Goal: Task Accomplishment & Management: Manage account settings

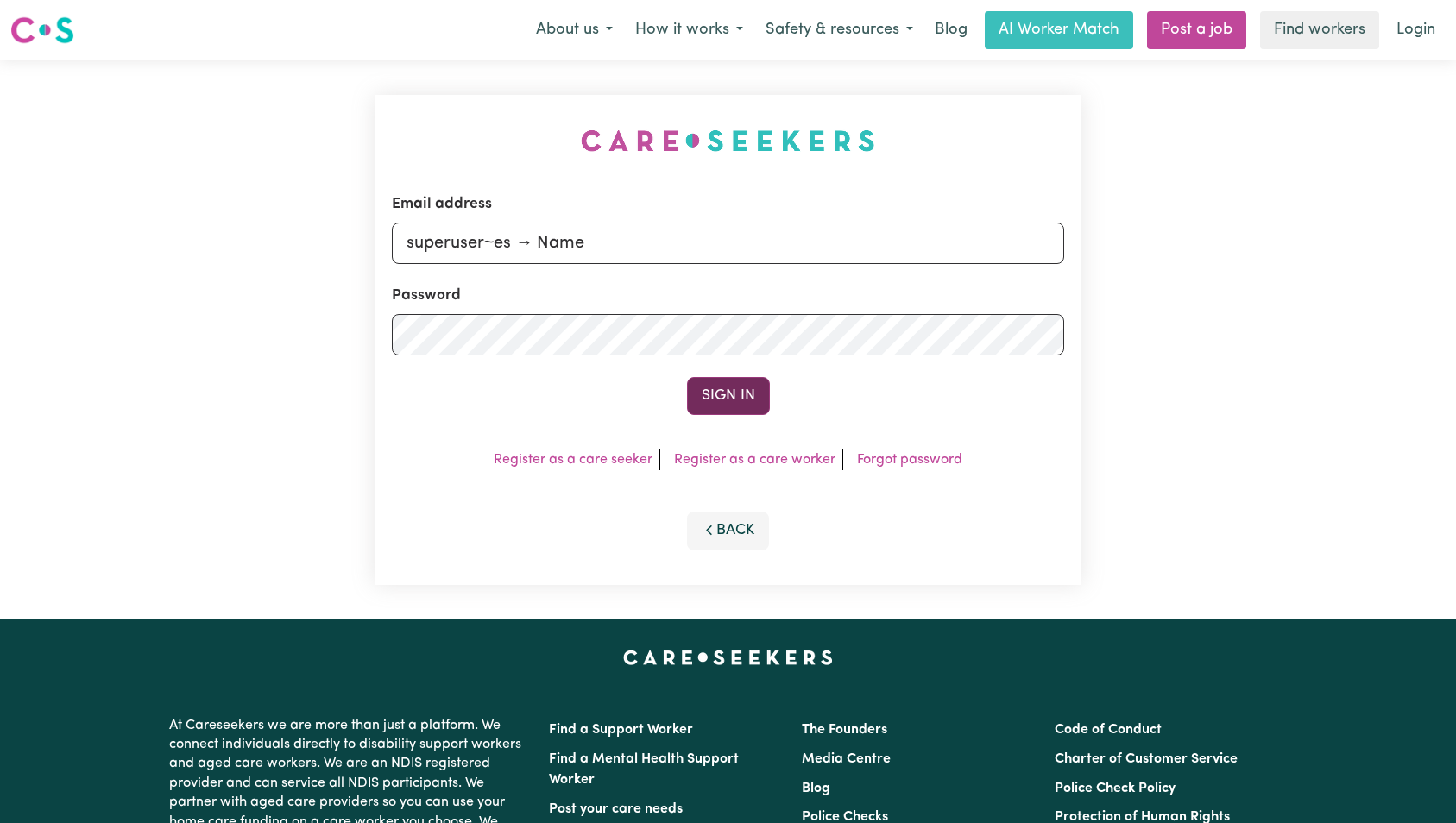
click at [727, 397] on button "Sign In" at bounding box center [728, 396] width 83 height 38
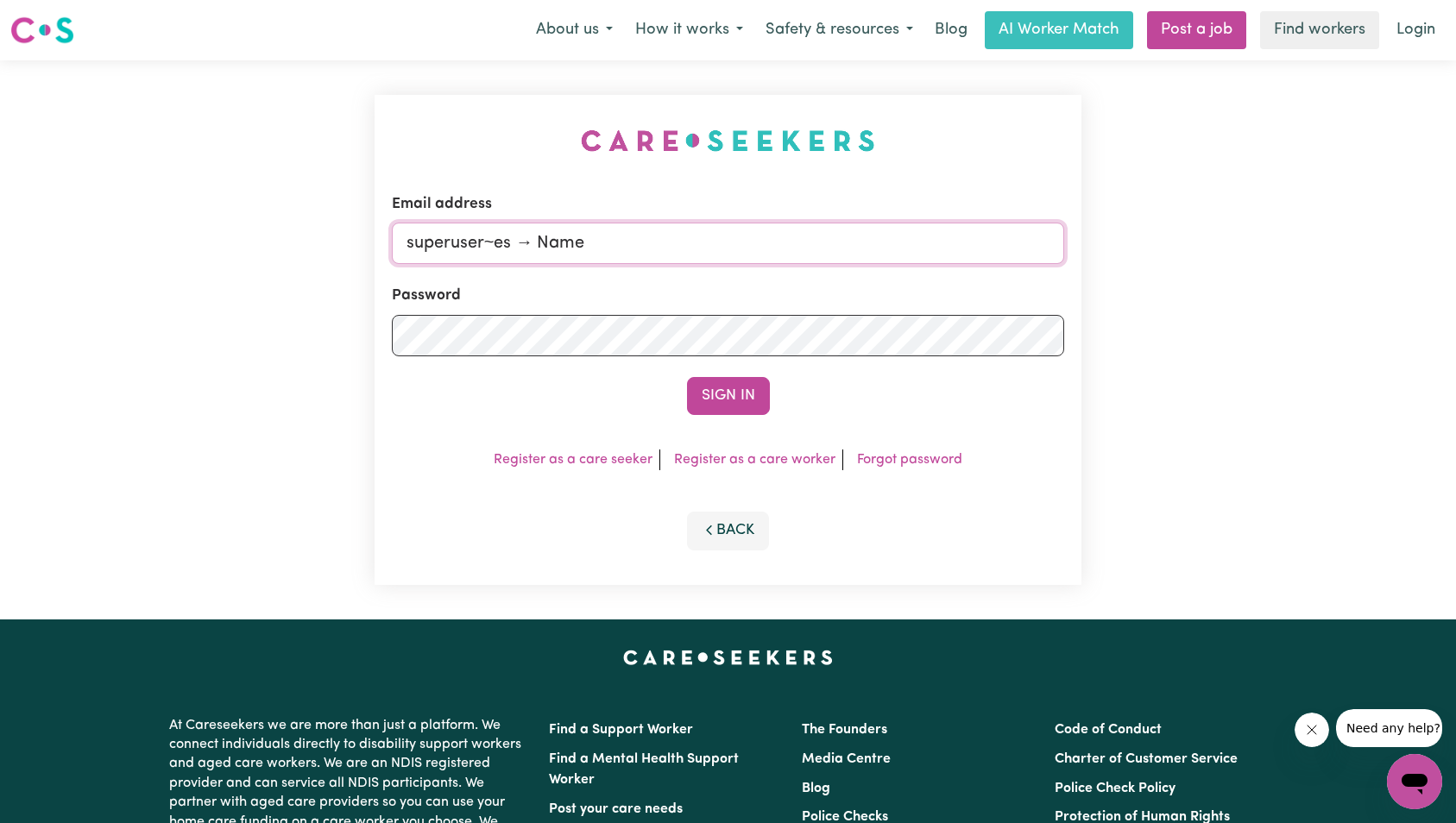
drag, startPoint x: 492, startPoint y: 240, endPoint x: 682, endPoint y: 239, distance: 190.0
click at [682, 239] on input "superuser~es → Name" at bounding box center [728, 243] width 674 height 41
paste input "[EMAIL_ADDRESS][DOMAIN_NAME]"
type input "[EMAIL_ADDRESS][DOMAIN_NAME]"
click at [729, 402] on button "Sign In" at bounding box center [728, 396] width 83 height 38
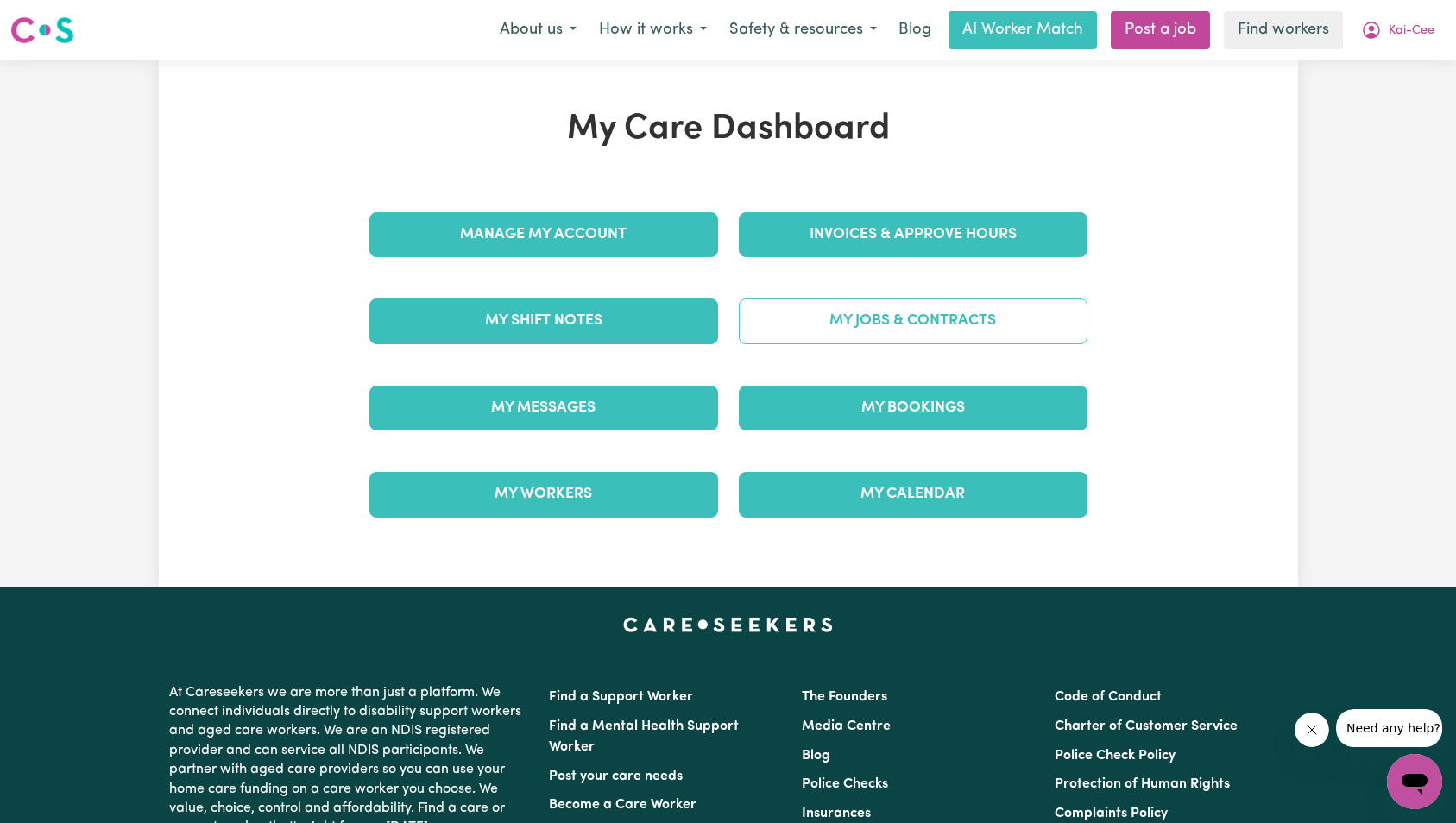
click at [987, 335] on link "My Jobs & Contracts" at bounding box center [913, 321] width 349 height 45
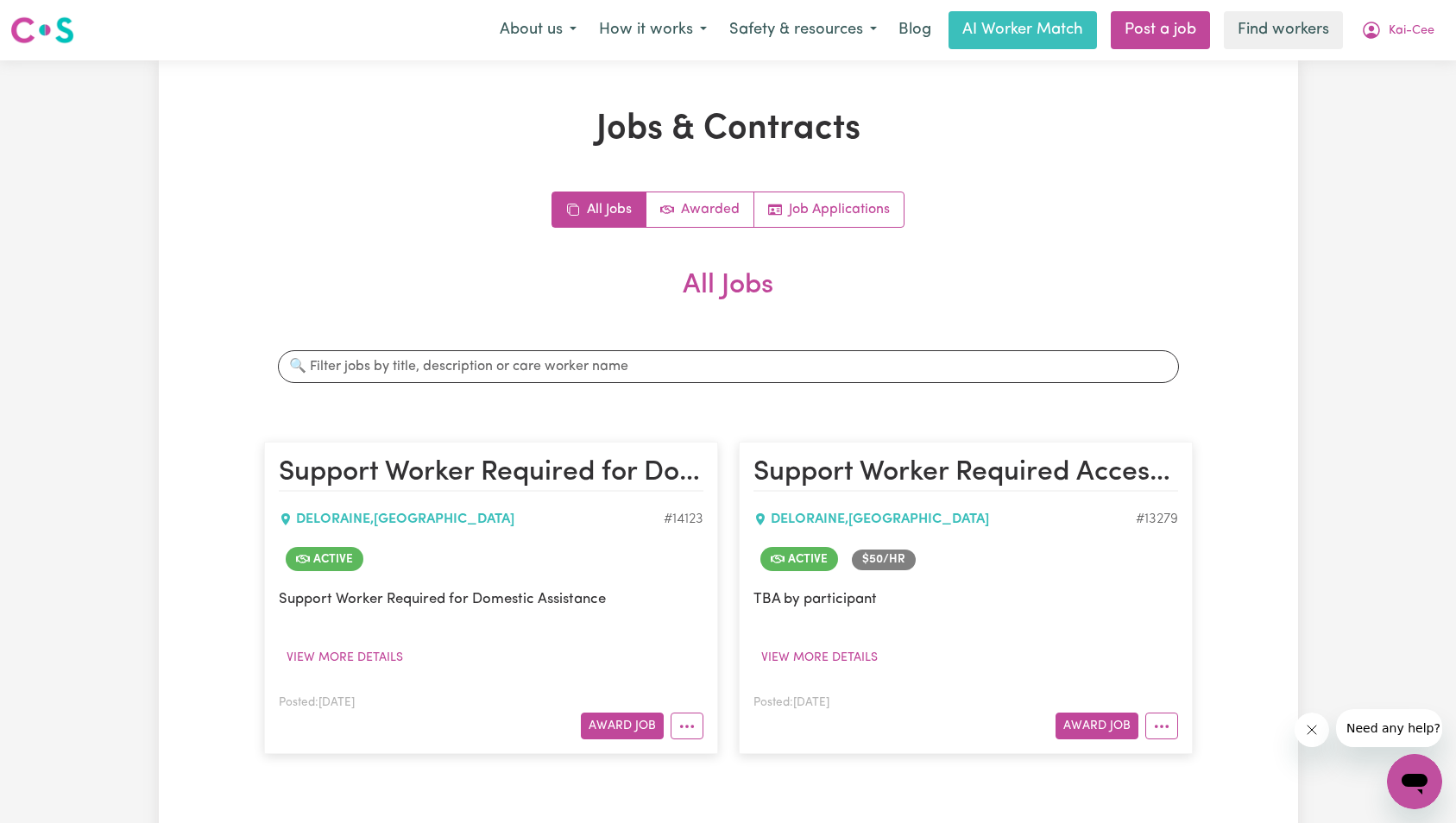
click at [887, 274] on h2 "All Jobs" at bounding box center [728, 300] width 929 height 61
click at [741, 212] on link "Awarded" at bounding box center [700, 210] width 108 height 35
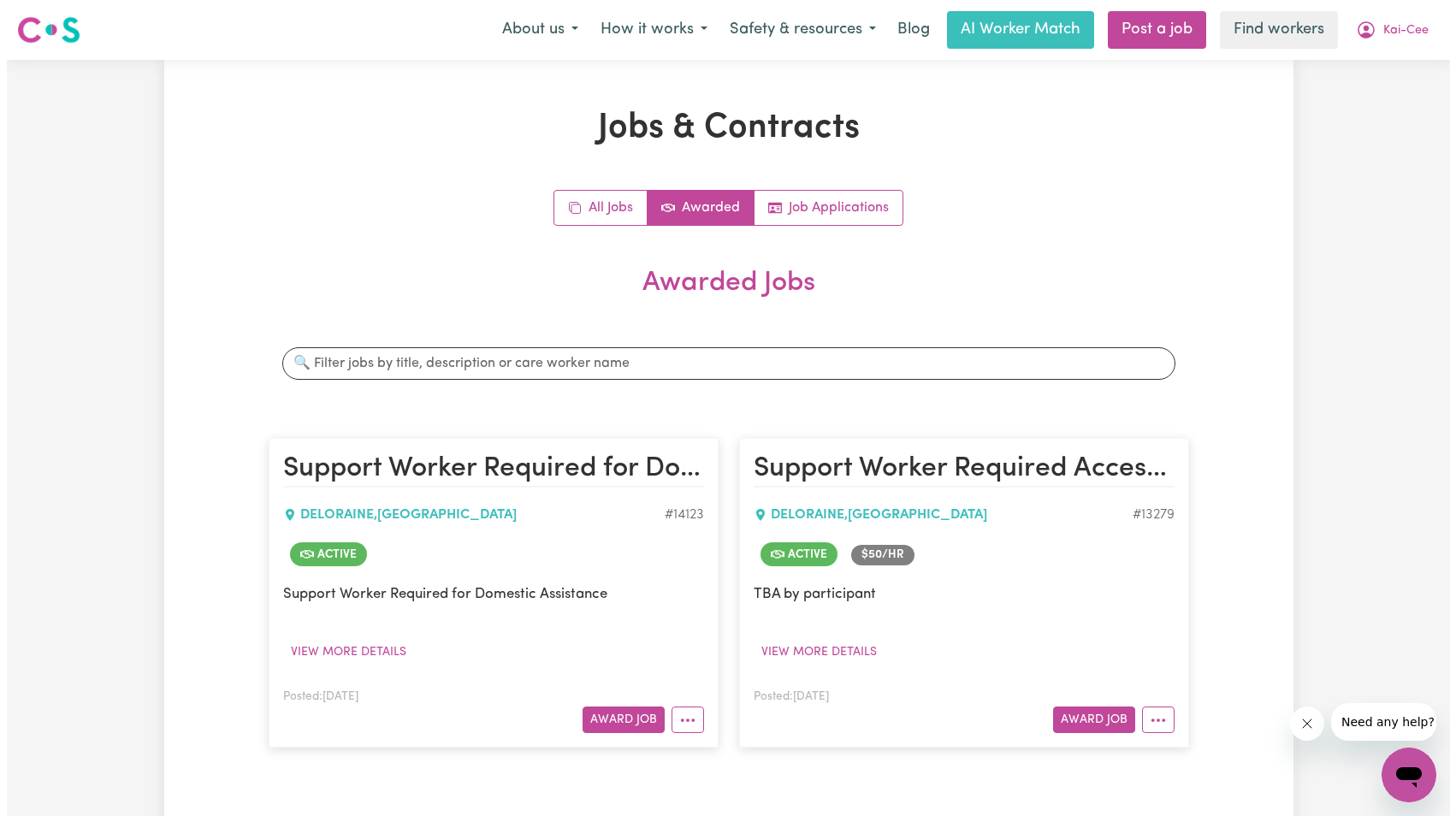
scroll to position [121, 0]
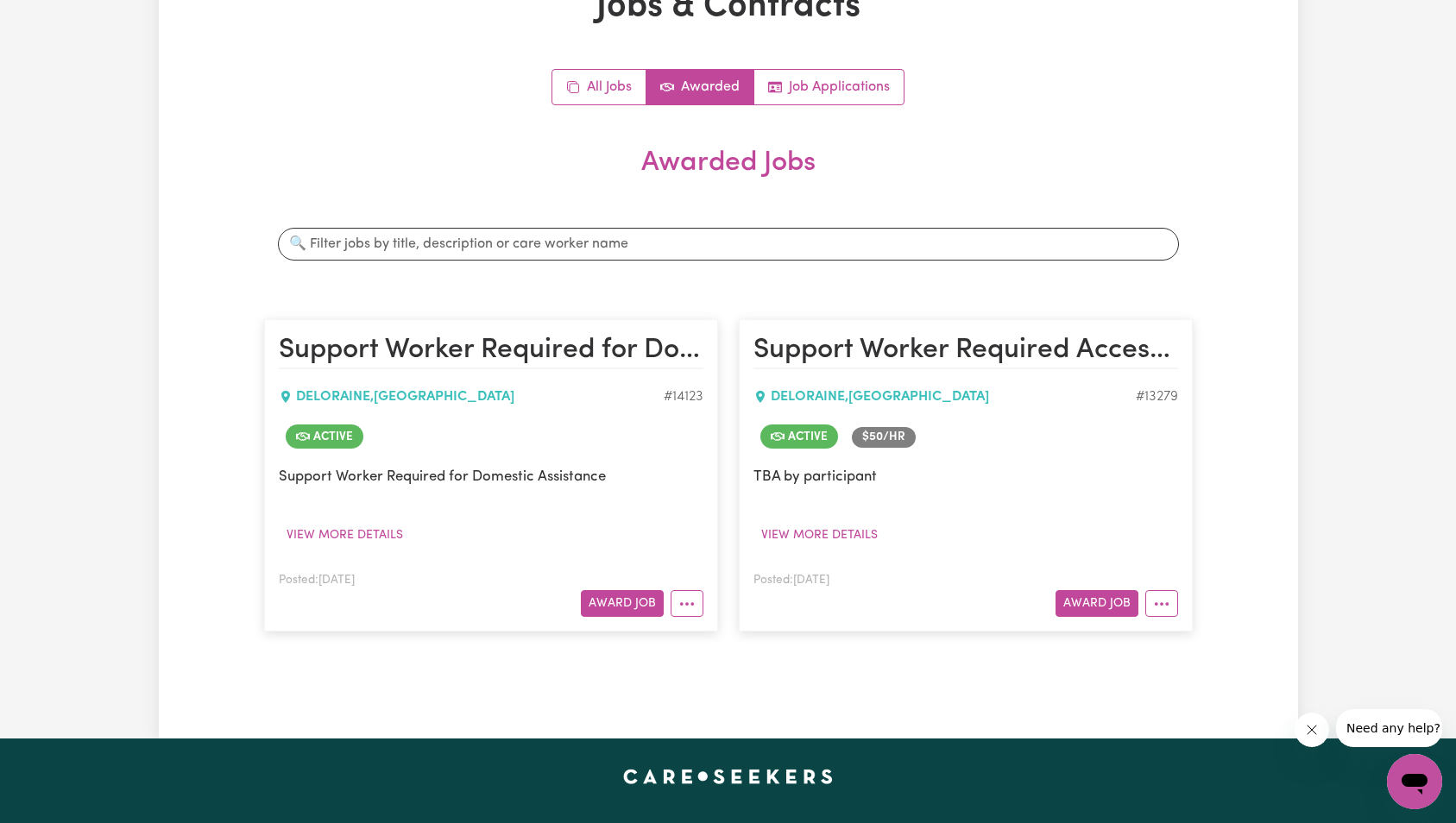
click at [682, 619] on article "Support Worker Required for Domestic Assistance DELORAINE , [GEOGRAPHIC_DATA] #…" at bounding box center [491, 475] width 454 height 312
click at [688, 611] on icon "More options" at bounding box center [687, 604] width 17 height 17
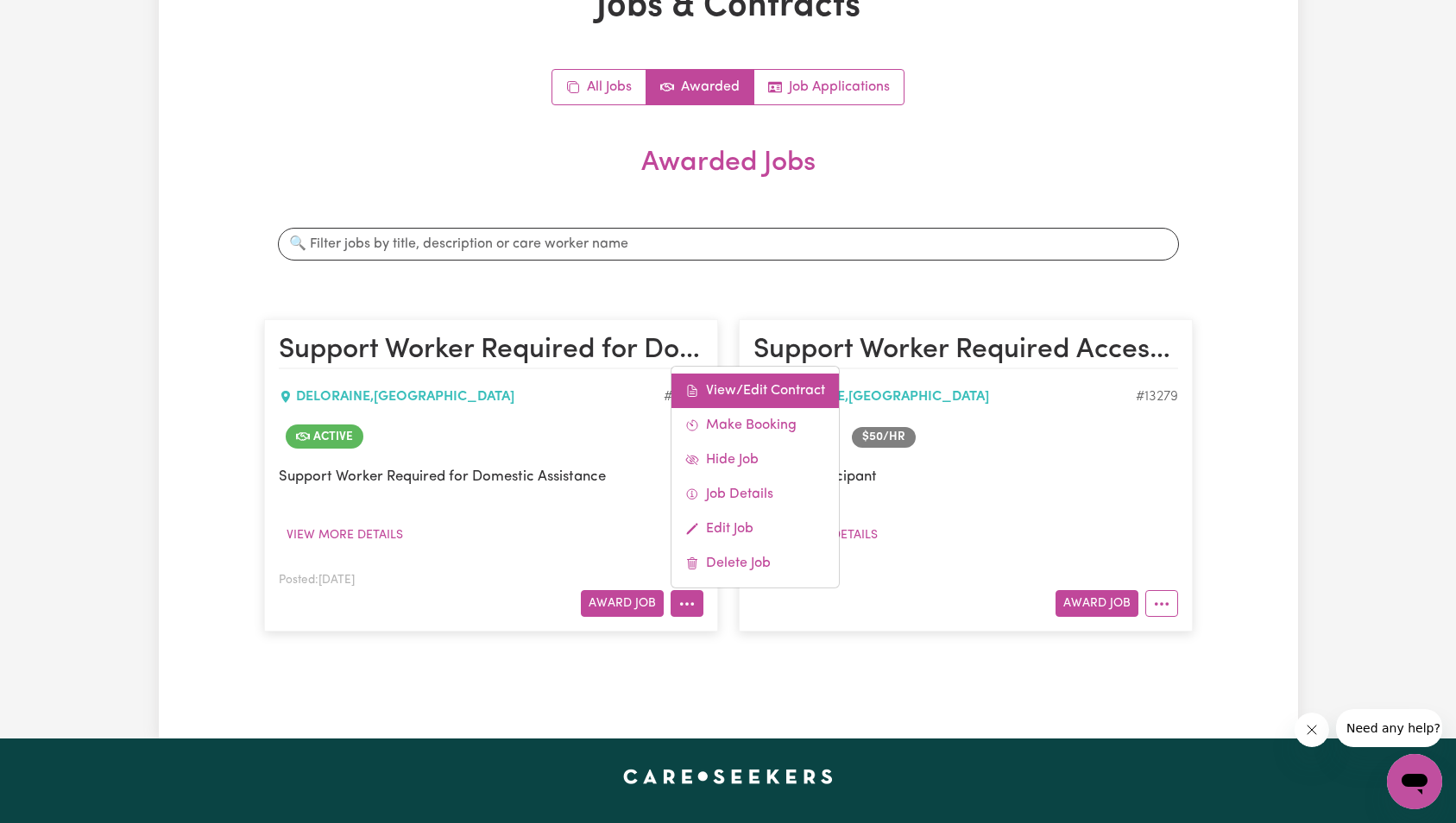
click at [736, 391] on link "View/Edit Contract" at bounding box center [756, 391] width 168 height 35
select select "WEEKDAY_DAYTIME"
select select "ASSISTANCE_SELF_CARE"
select select "ONE"
select select "[DATE]"
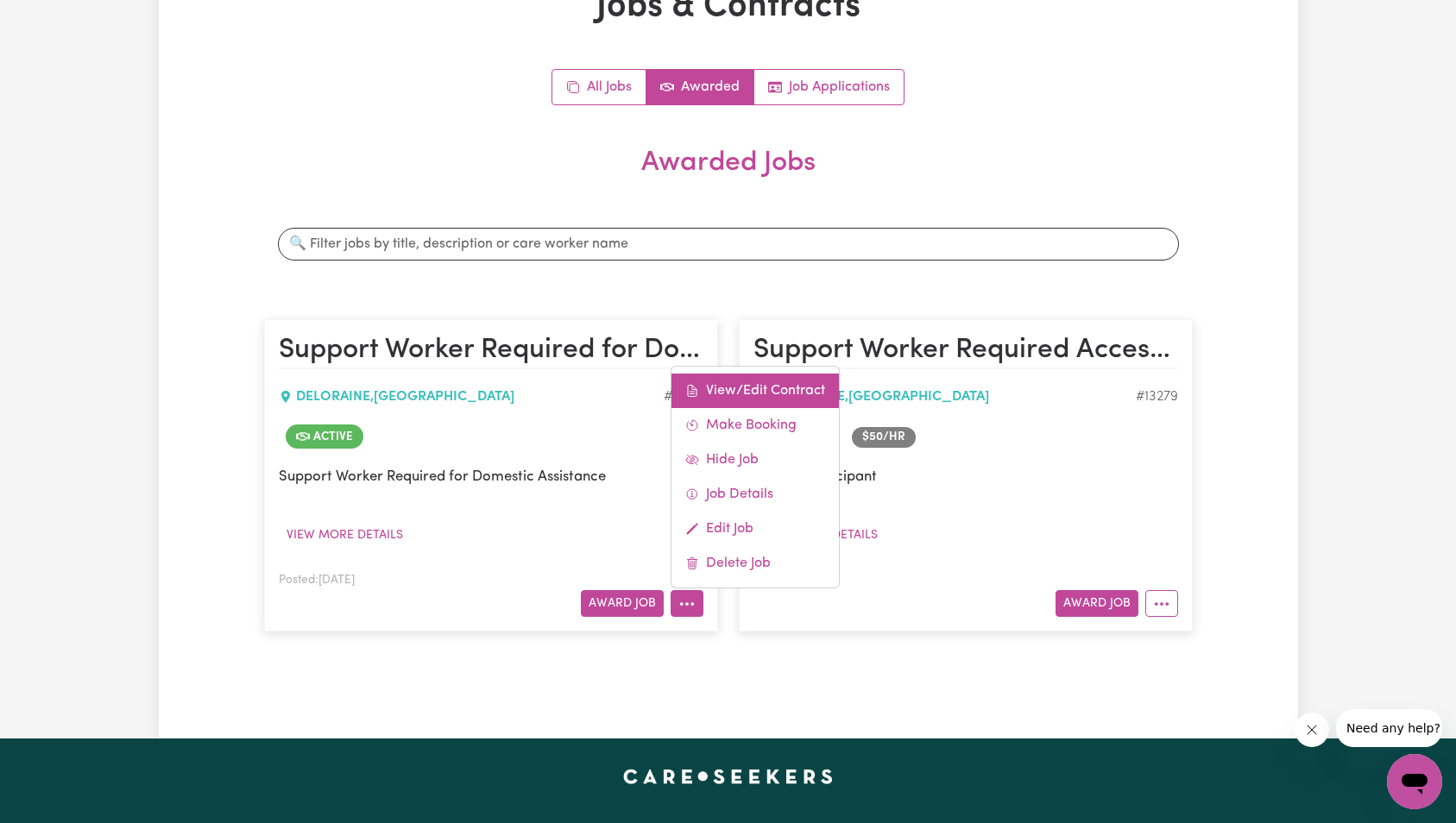
select select "ASSISTANCE_SELF_CARE"
select select "ONE"
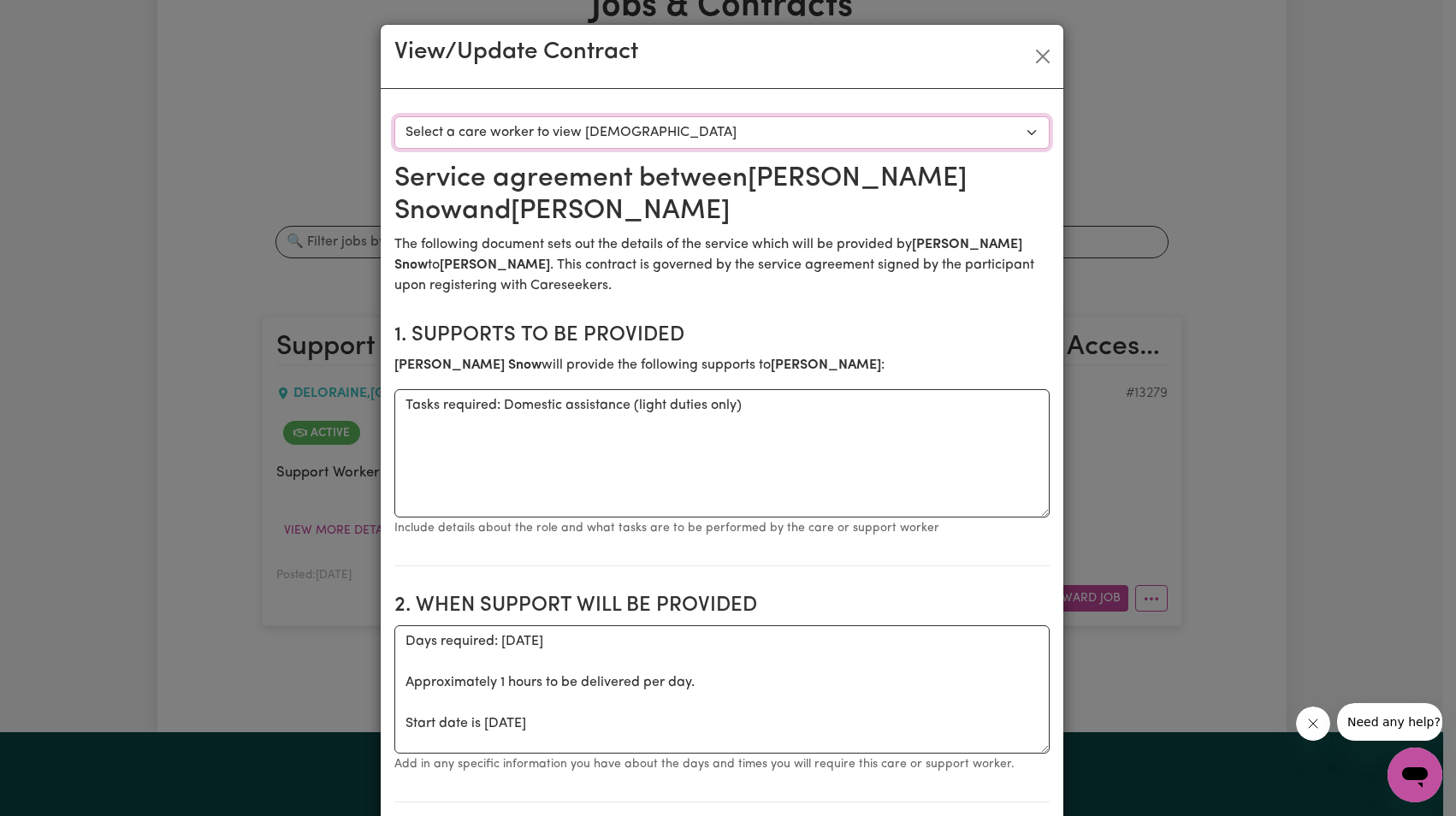
click at [699, 122] on select "Select a care worker to view [DEMOGRAPHIC_DATA] #10071 - [PERSON_NAME] (contrac…" at bounding box center [721, 133] width 655 height 33
select select "9683"
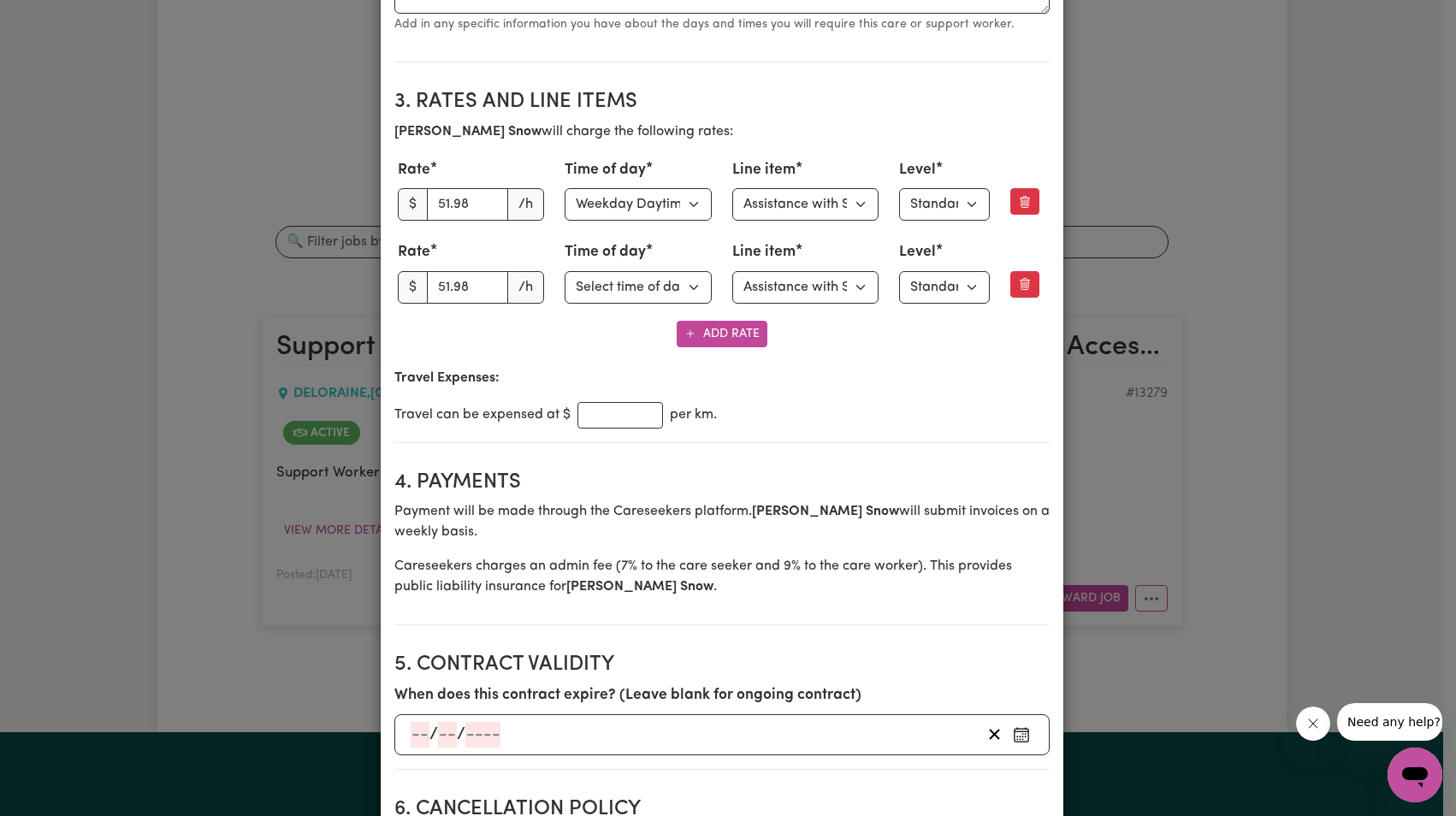
scroll to position [0, 0]
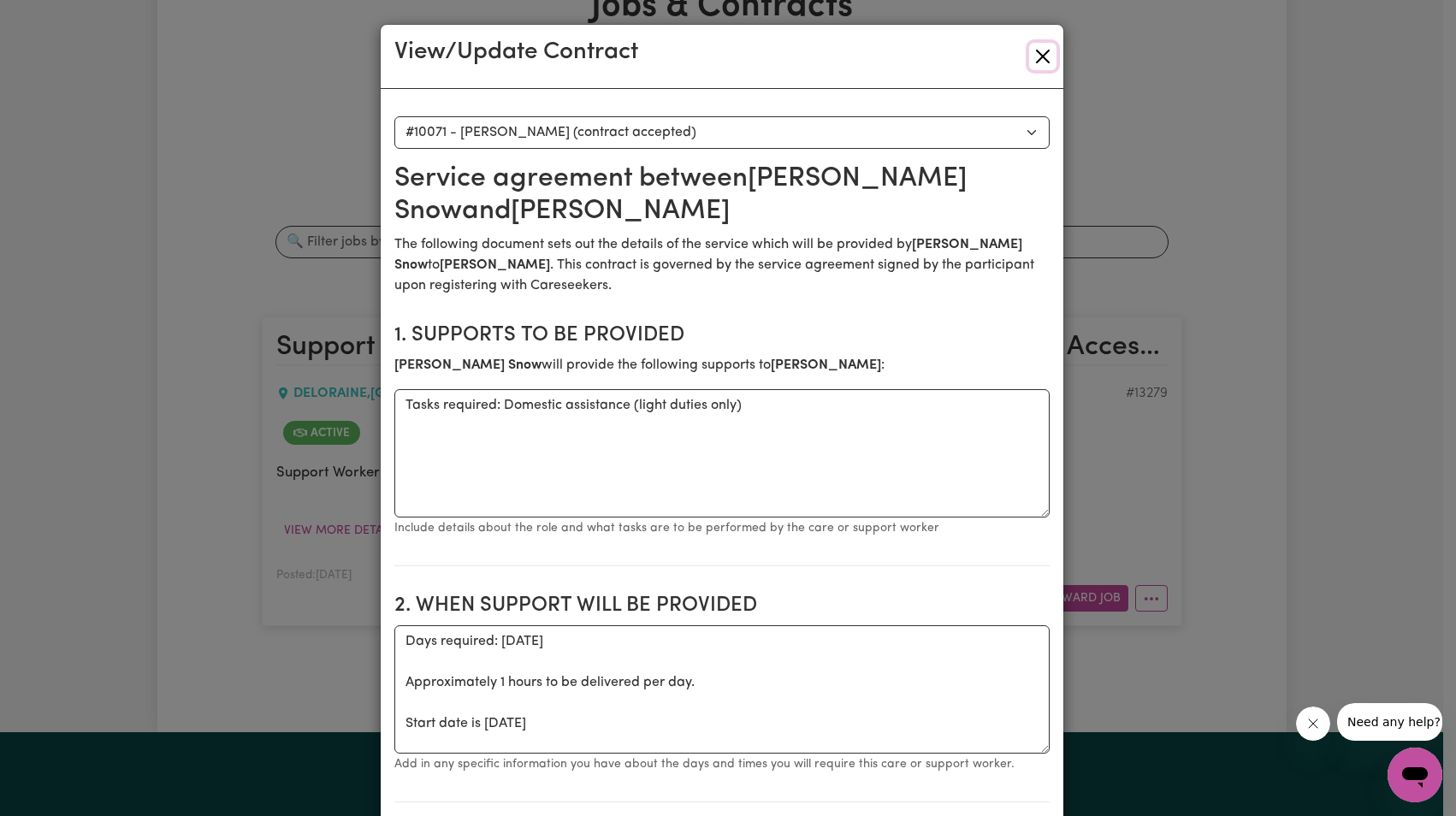
click at [1031, 54] on button "Close" at bounding box center [1042, 56] width 27 height 27
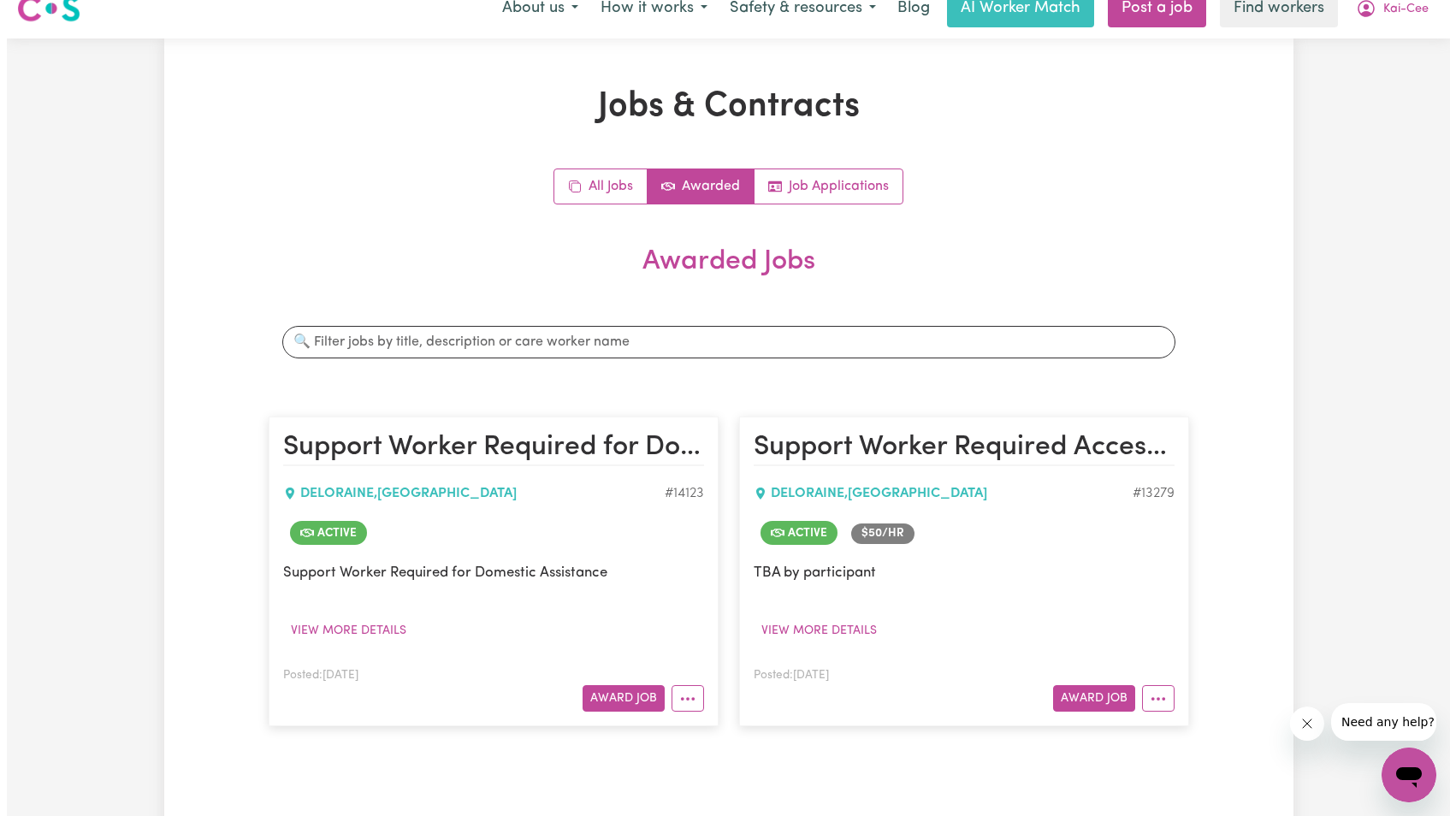
scroll to position [188, 0]
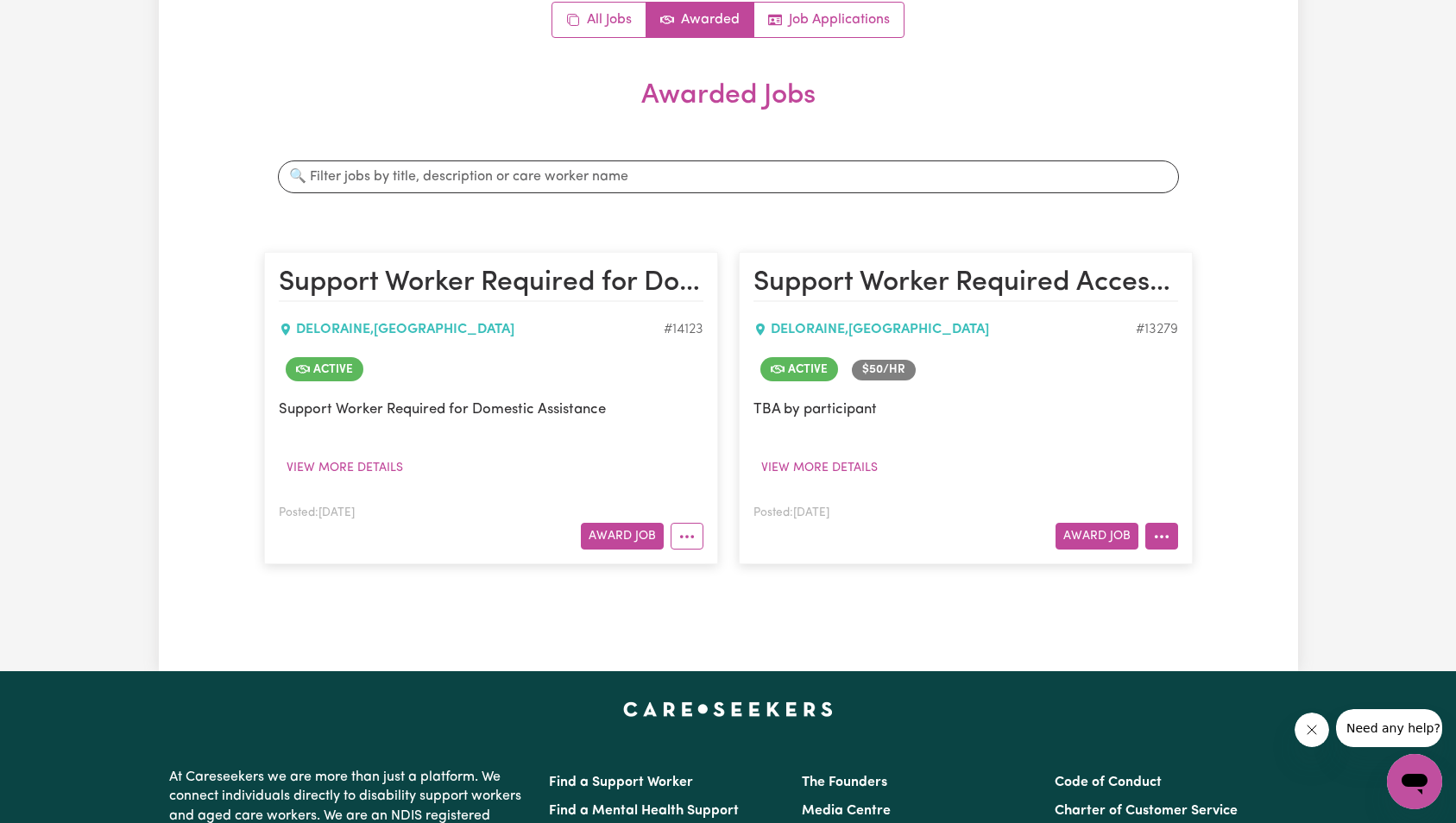
click at [1164, 529] on icon "More options" at bounding box center [1162, 536] width 17 height 17
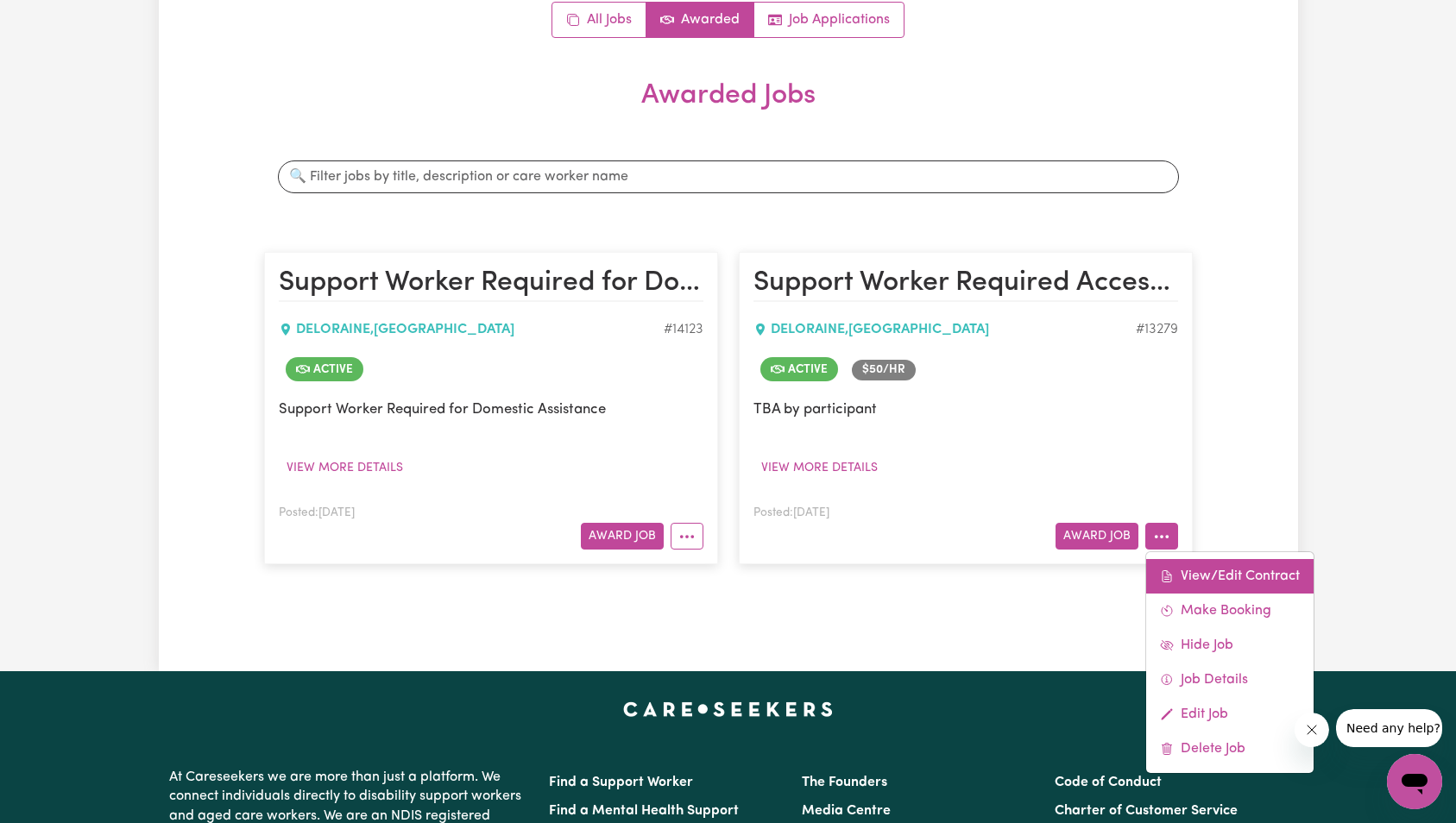
click at [1197, 566] on link "View/Edit Contract" at bounding box center [1230, 576] width 168 height 35
select select "WEEKDAY_DAYTIME"
select select "ASSISTANCE_SELF_CARE"
select select "ONE"
select select "[DATE]"
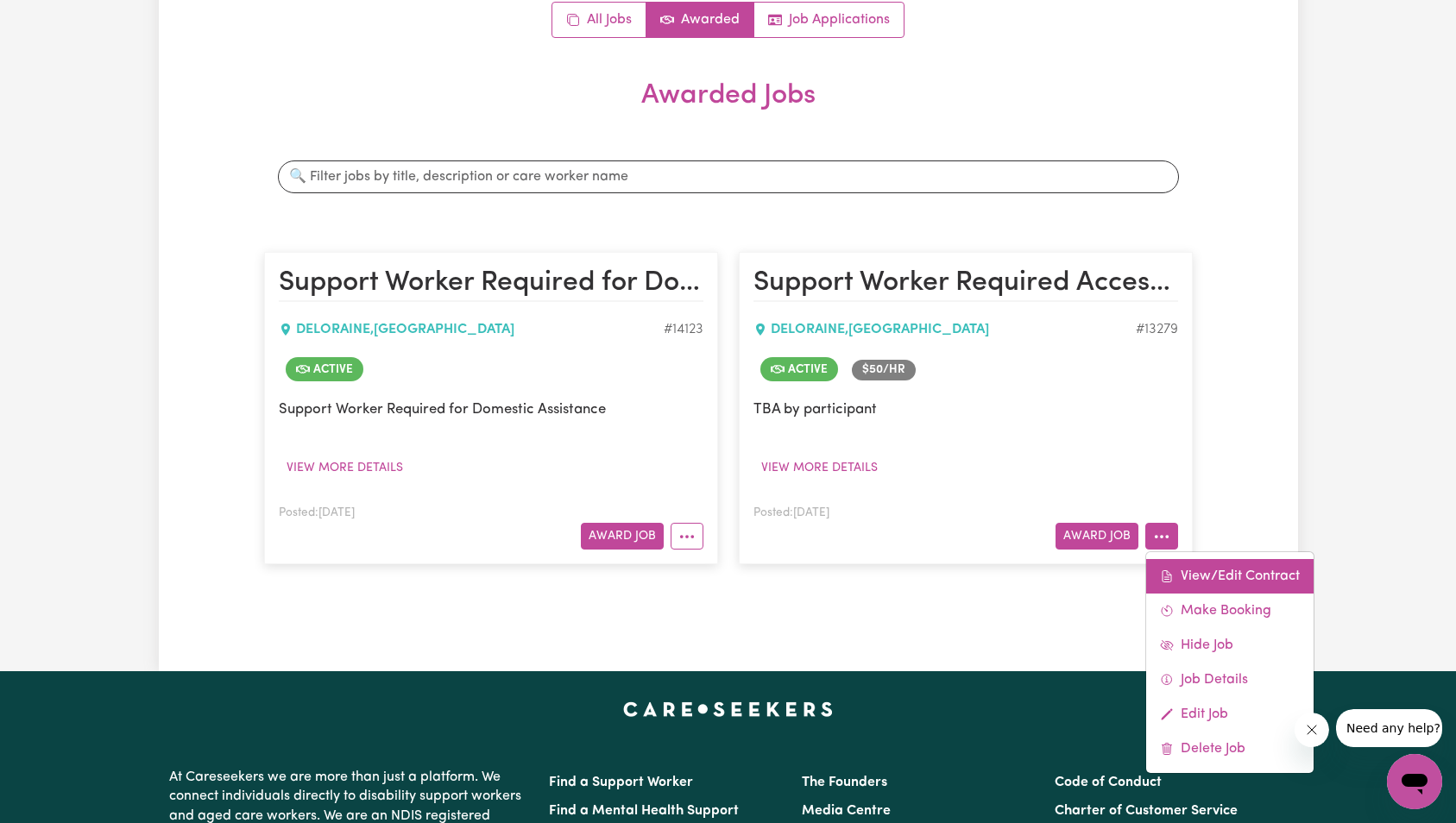
select select "ASSISTANCE_SELF_CARE"
select select "ONE"
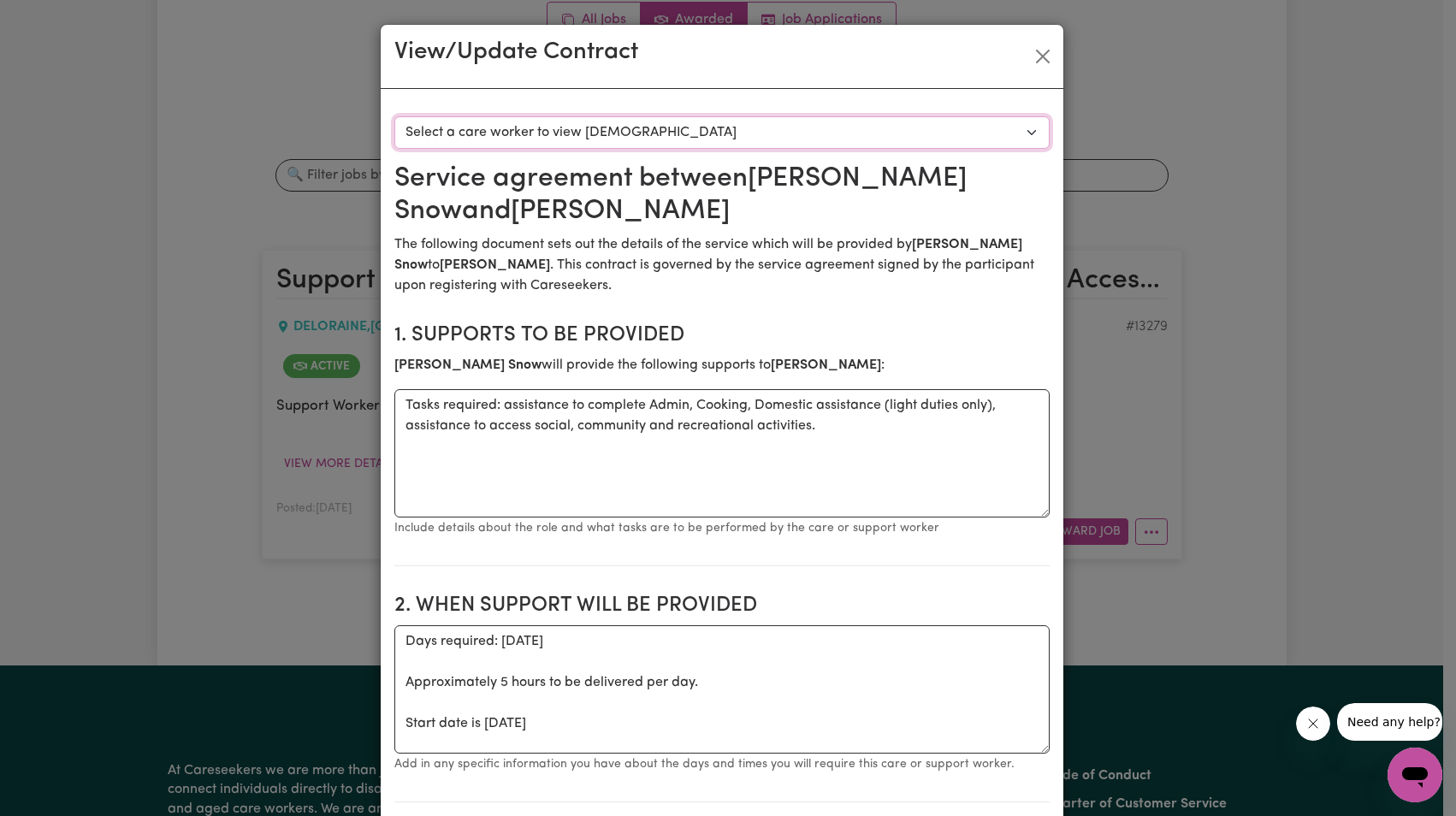
click at [797, 132] on select "Select a care worker to view [DEMOGRAPHIC_DATA] #9640 - [PERSON_NAME] (contract…" at bounding box center [721, 133] width 655 height 33
select select "9252"
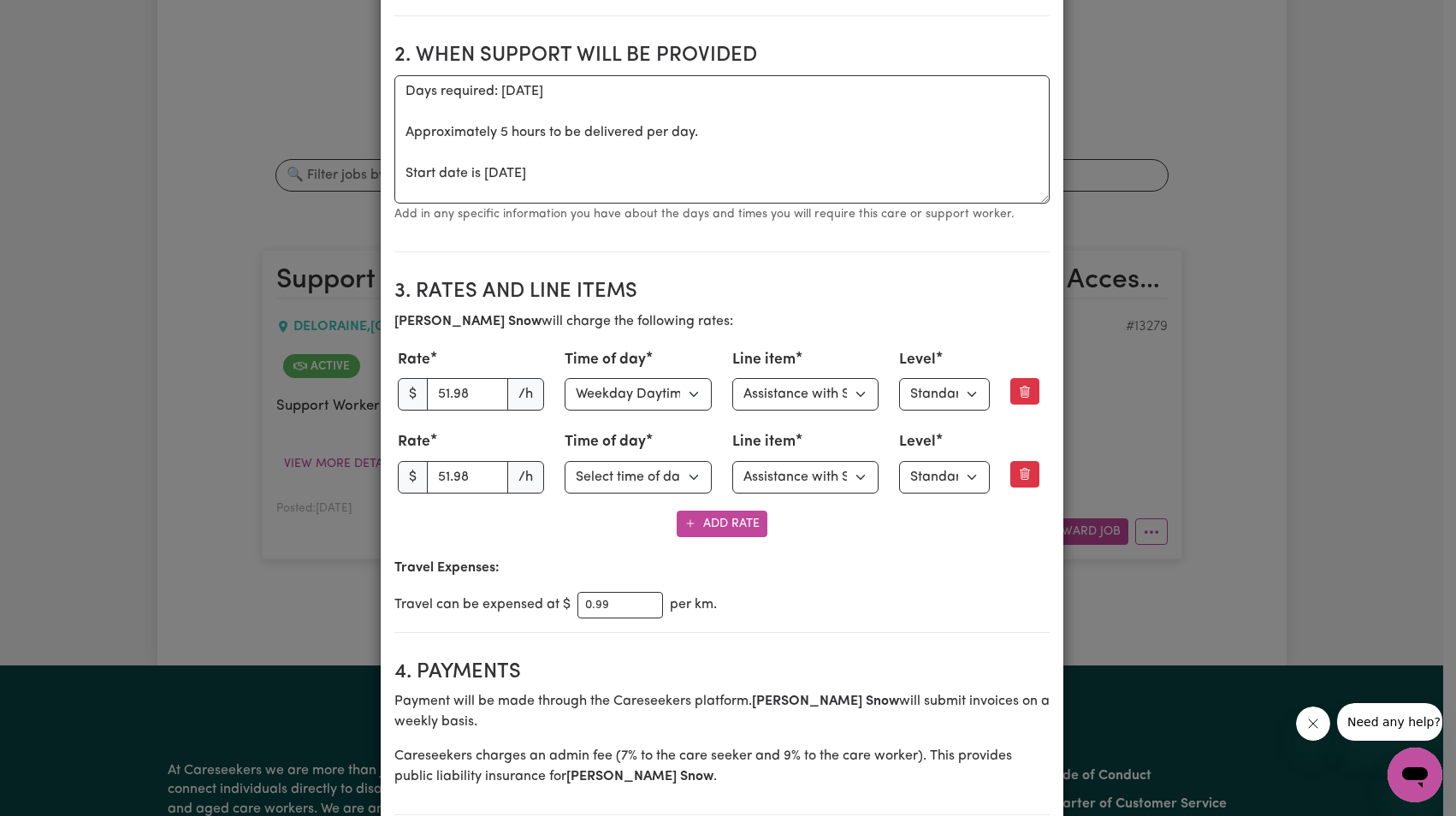
scroll to position [561, 0]
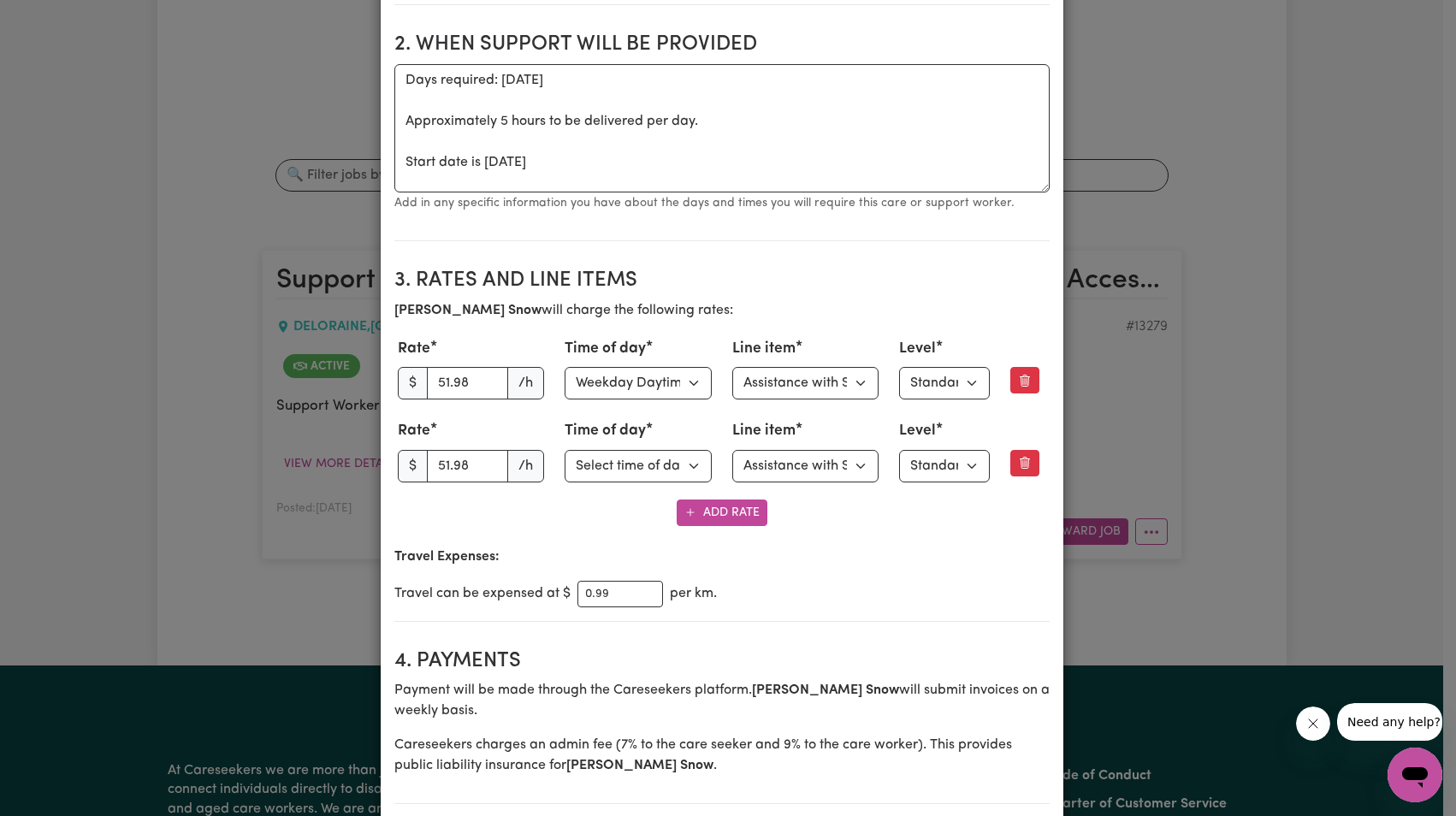
click at [1170, 290] on div "View/Update Contract Select a contract to view Select a care worker to view [DE…" at bounding box center [728, 408] width 1456 height 816
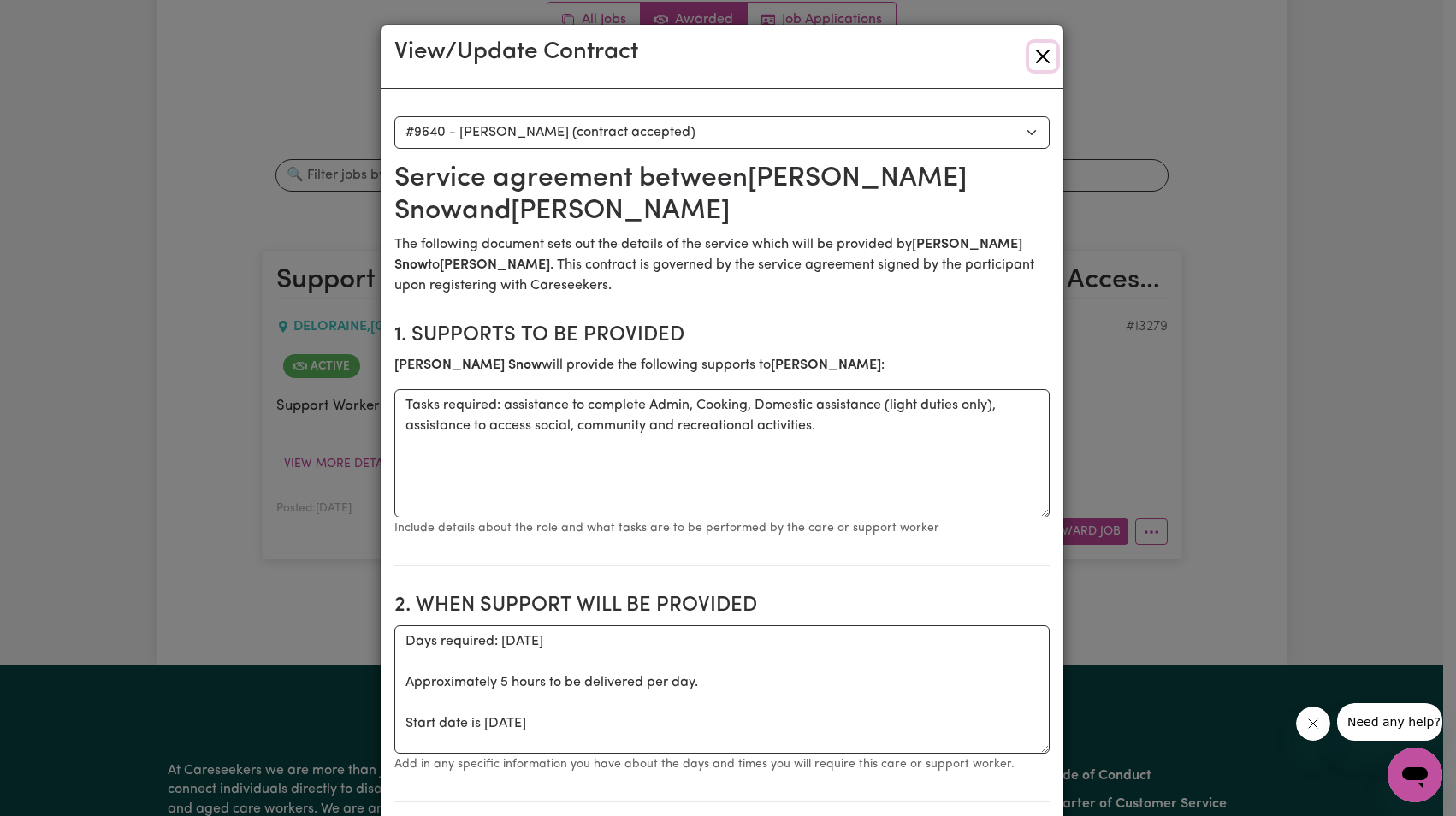
click at [1034, 61] on button "Close" at bounding box center [1042, 56] width 27 height 27
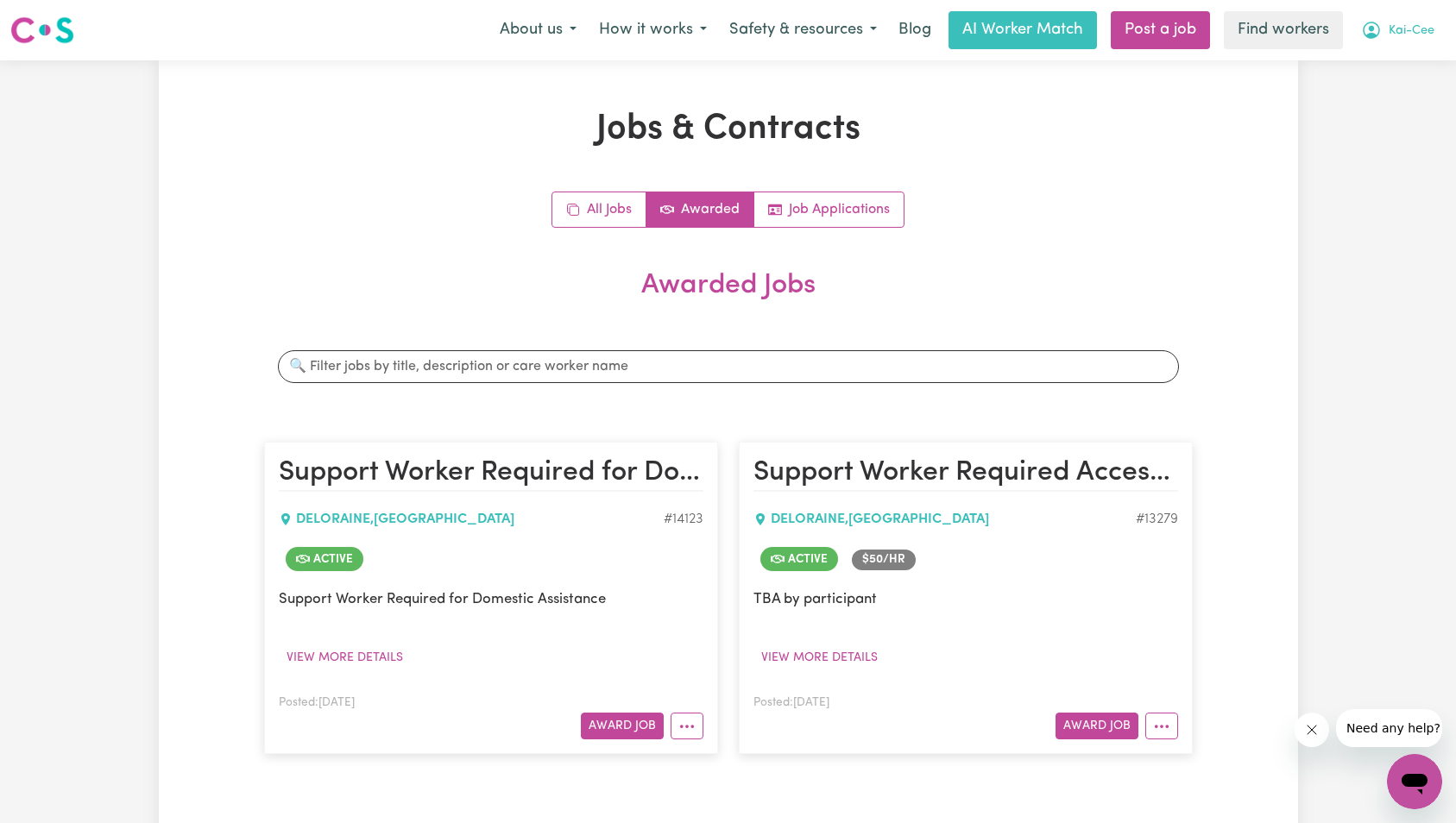
click at [1398, 31] on span "Kai-Cee" at bounding box center [1411, 30] width 46 height 19
click at [1385, 95] on link "Logout" at bounding box center [1377, 99] width 136 height 33
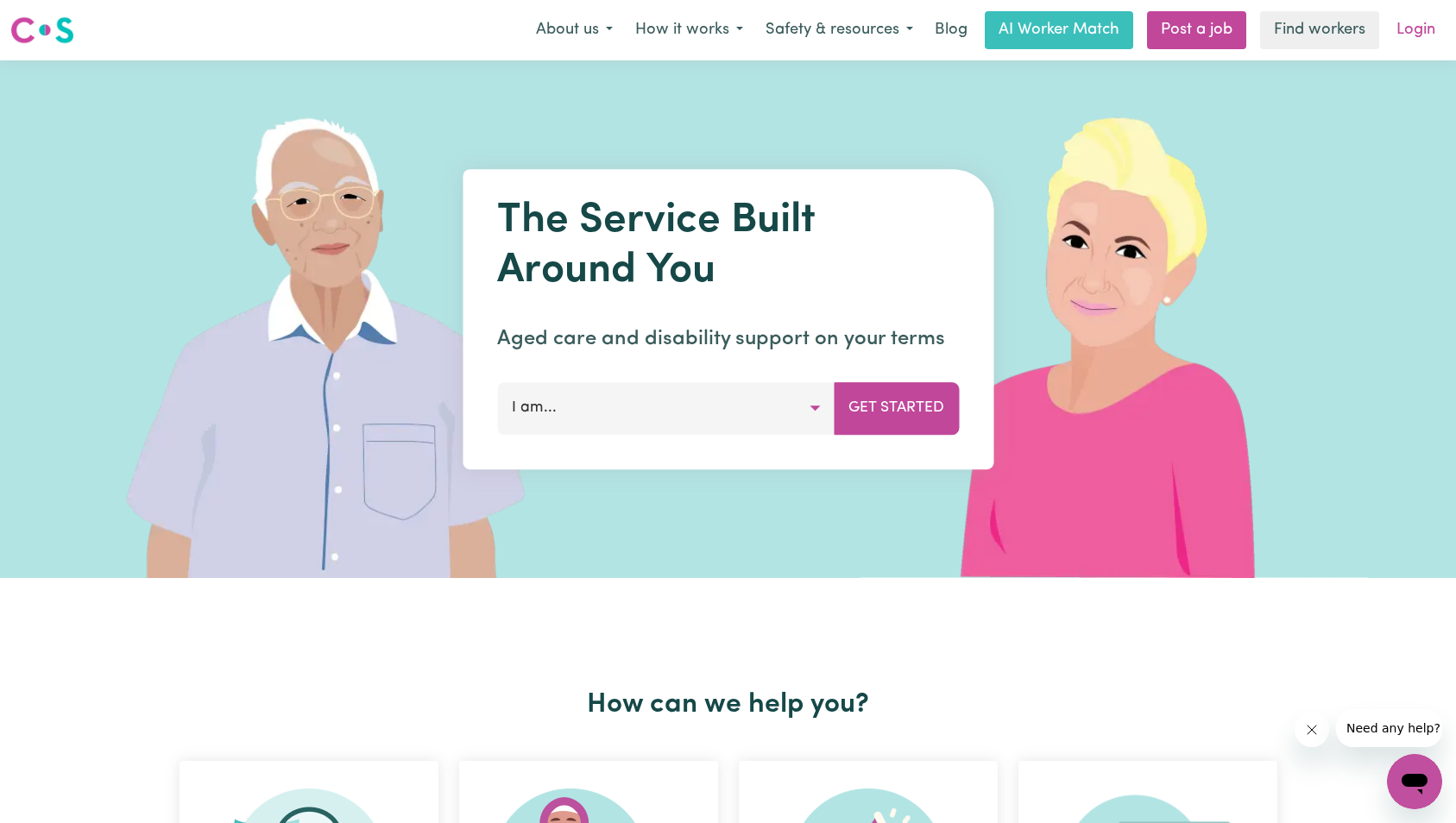
click at [1423, 30] on link "Login" at bounding box center [1416, 30] width 60 height 38
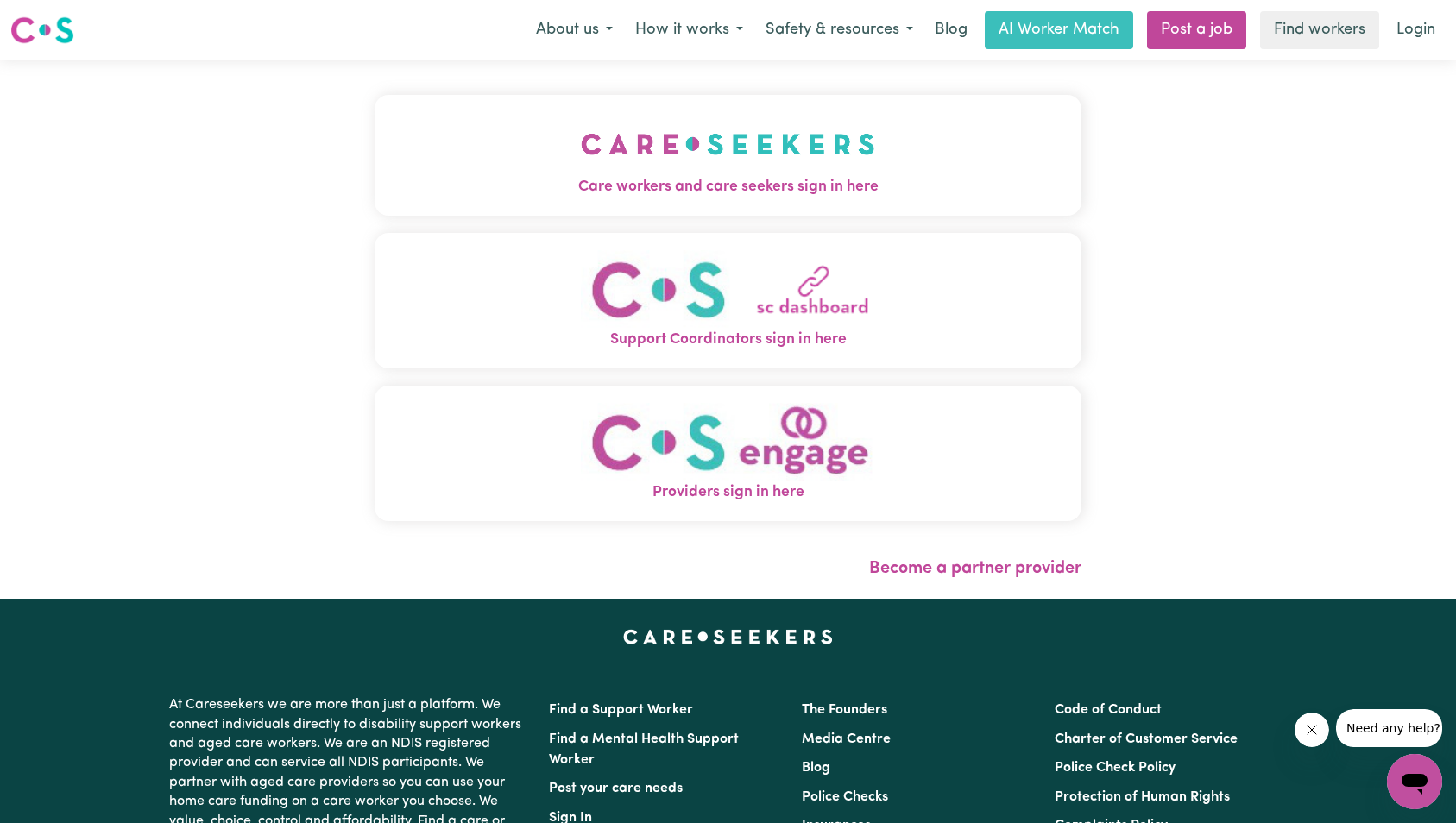
click at [619, 157] on img "Care workers and care seekers sign in here" at bounding box center [728, 144] width 294 height 64
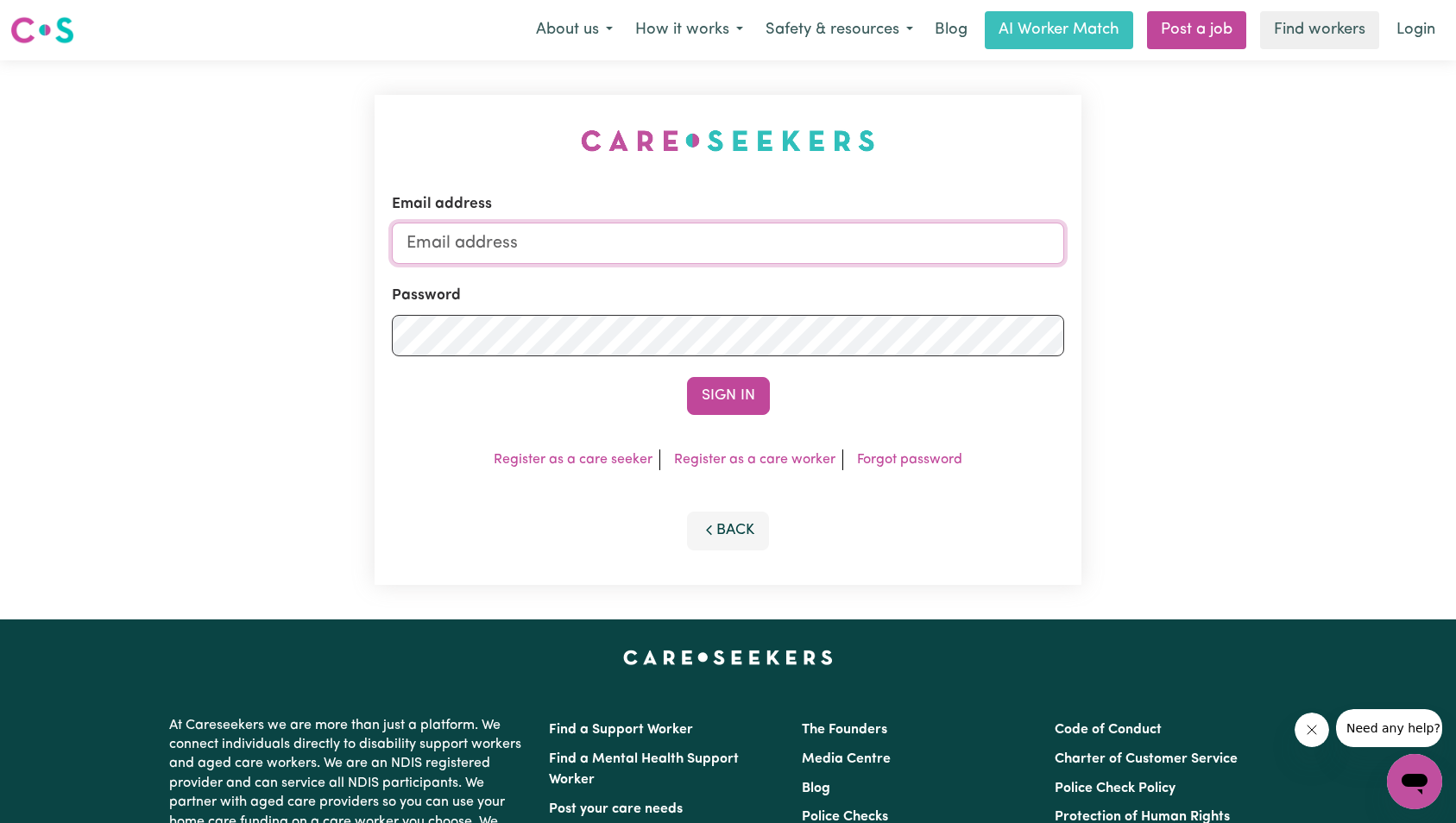
click at [670, 263] on form "Email address Password Sign In" at bounding box center [728, 304] width 674 height 222
click at [655, 251] on input "Email address" at bounding box center [728, 243] width 674 height 41
paste input "[EMAIL_ADDRESS][DOMAIN_NAME]"
type input "superuser~[EMAIL_ADDRESS][DOMAIN_NAME]"
click at [717, 393] on button "Sign In" at bounding box center [728, 396] width 83 height 38
